Goal: Task Accomplishment & Management: Use online tool/utility

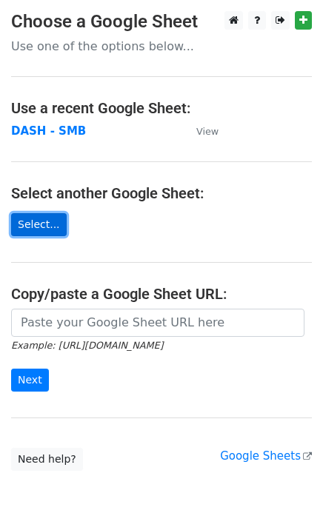
click at [38, 228] on link "Select..." at bounding box center [39, 224] width 56 height 23
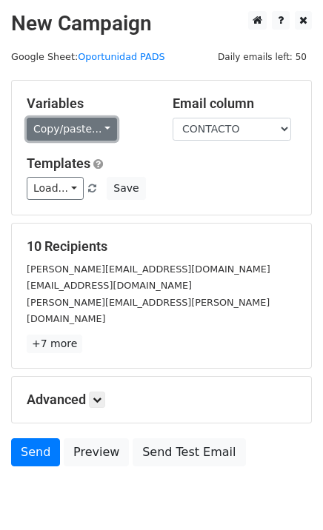
click at [84, 122] on link "Copy/paste..." at bounding box center [72, 129] width 90 height 23
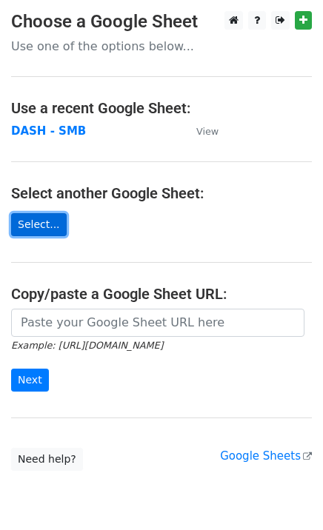
click at [37, 227] on link "Select..." at bounding box center [39, 224] width 56 height 23
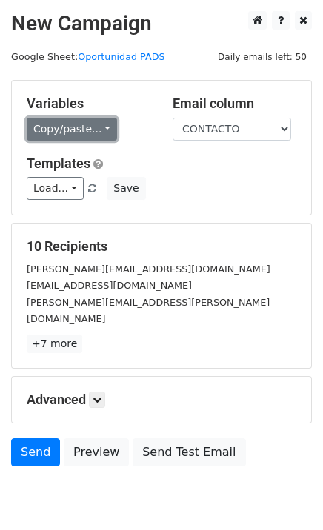
click at [89, 131] on link "Copy/paste..." at bounding box center [72, 129] width 90 height 23
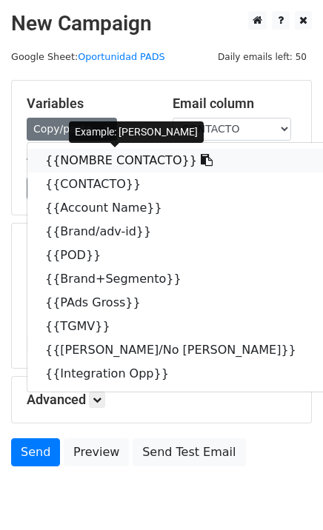
click at [101, 164] on link "{{NOMBRE CONTACTO}}" at bounding box center [178, 161] width 302 height 24
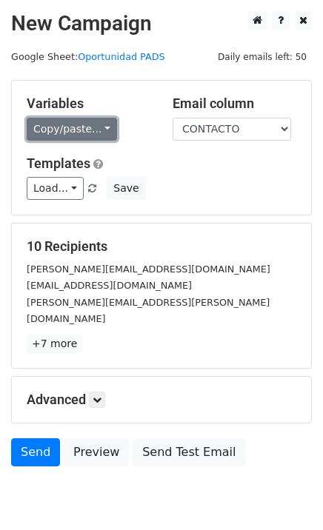
click at [55, 118] on link "Copy/paste..." at bounding box center [72, 129] width 90 height 23
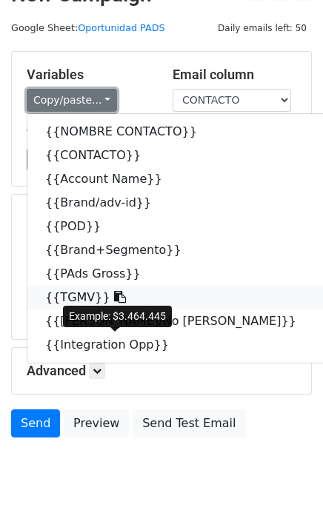
scroll to position [44, 0]
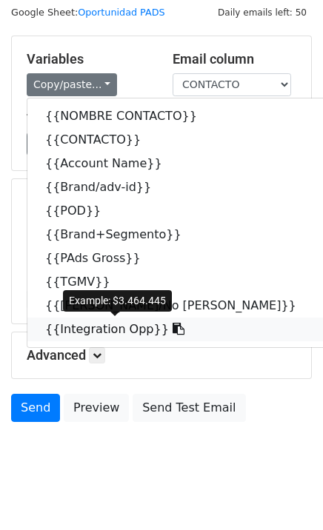
click at [115, 334] on link "{{Integration Opp}}" at bounding box center [178, 330] width 302 height 24
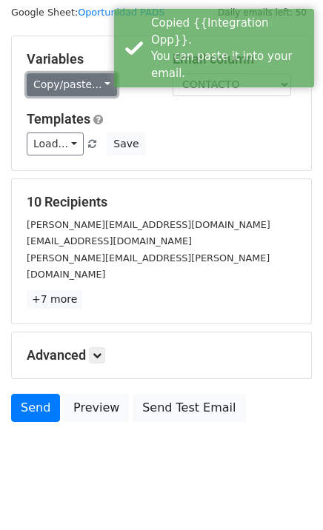
click at [81, 85] on link "Copy/paste..." at bounding box center [72, 84] width 90 height 23
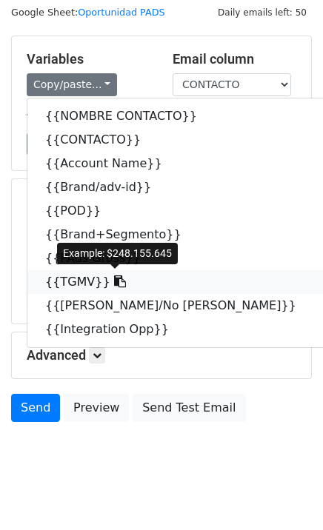
click at [114, 282] on icon at bounding box center [120, 281] width 12 height 12
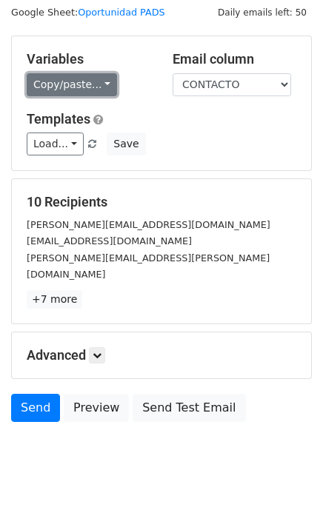
click at [65, 79] on link "Copy/paste..." at bounding box center [72, 84] width 90 height 23
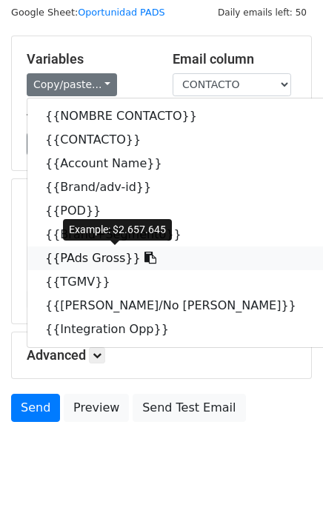
click at [144, 257] on icon at bounding box center [150, 258] width 12 height 12
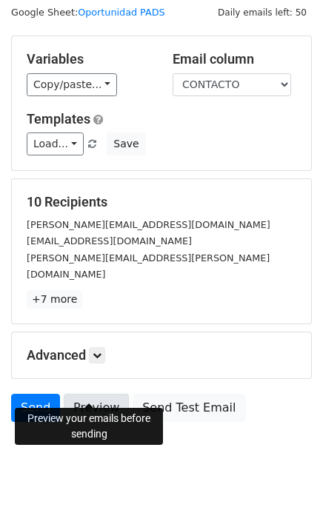
click at [105, 394] on link "Preview" at bounding box center [96, 408] width 65 height 28
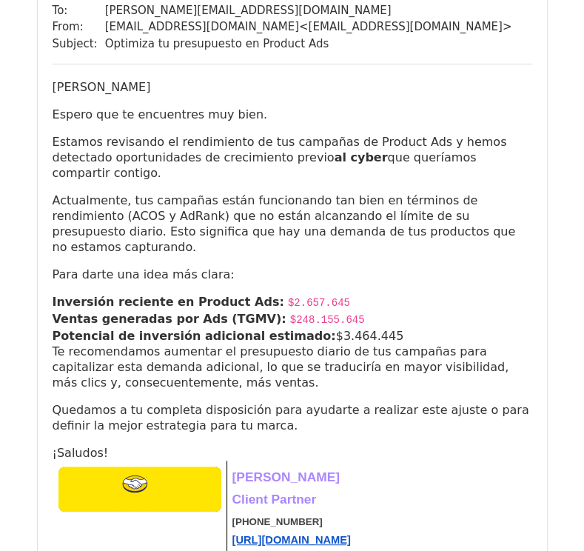
scroll to position [222, 0]
